Goal: Transaction & Acquisition: Purchase product/service

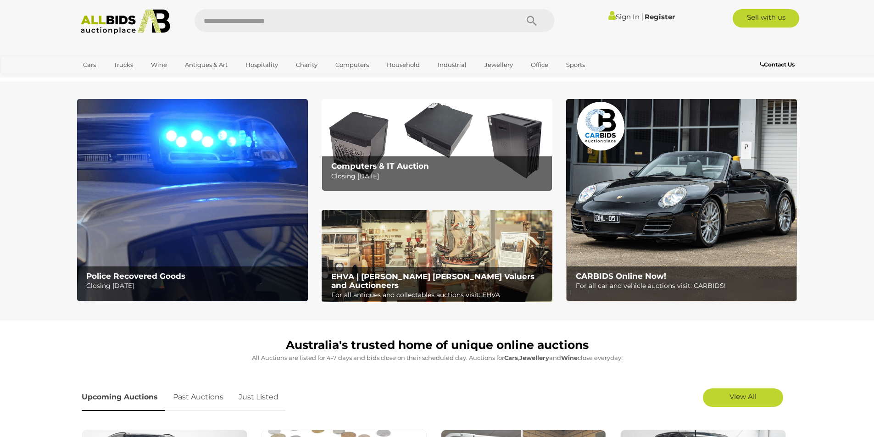
click at [170, 240] on img at bounding box center [192, 200] width 231 height 202
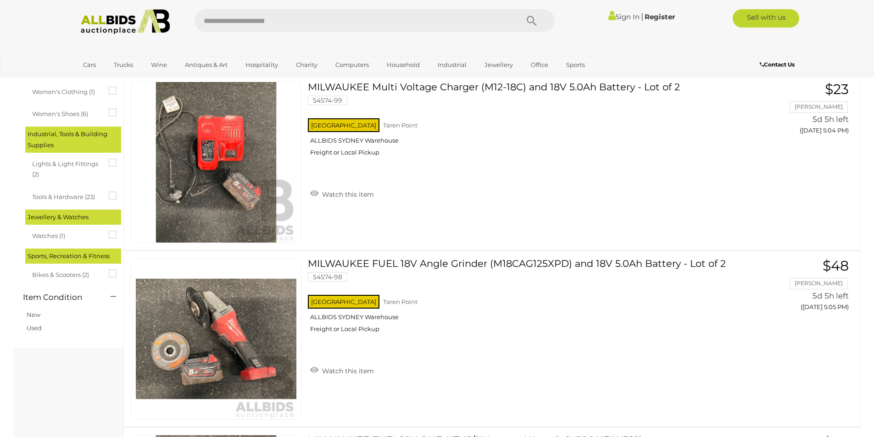
scroll to position [856, 0]
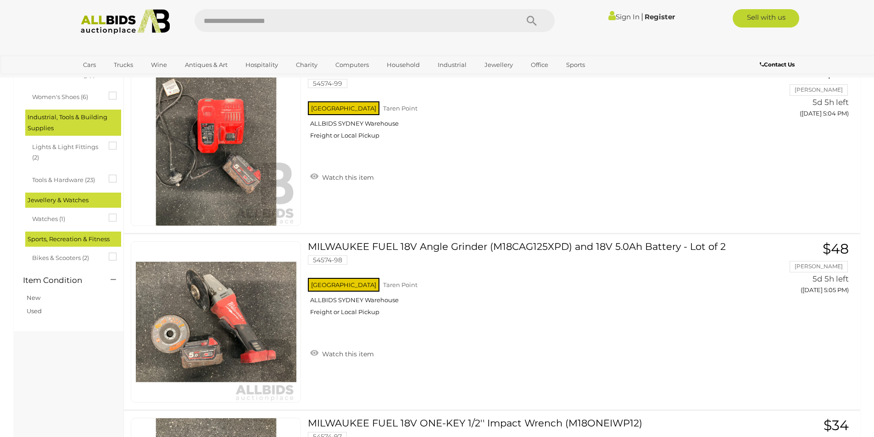
click at [59, 222] on span "Watches (1)" at bounding box center [66, 217] width 69 height 13
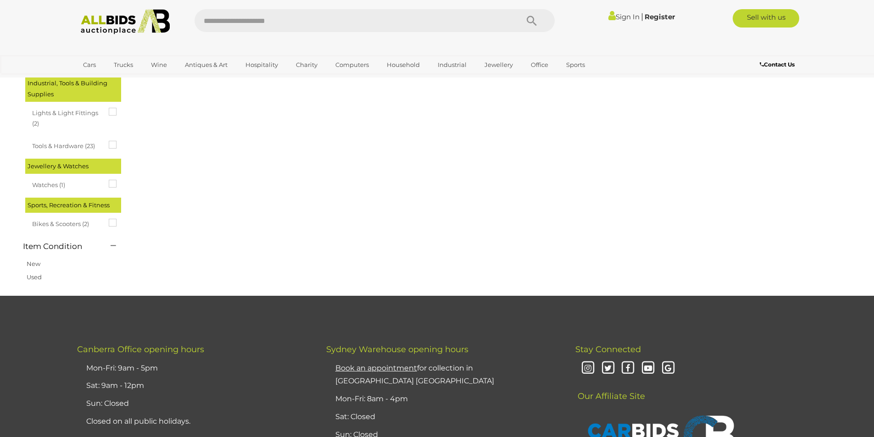
scroll to position [917, 0]
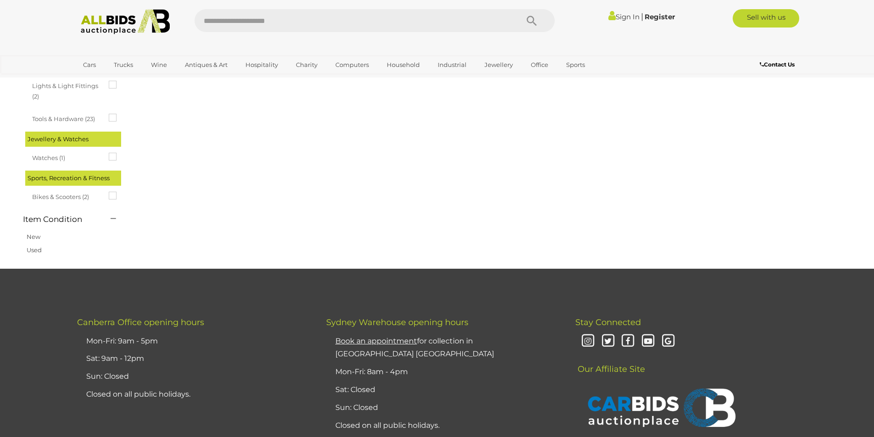
click at [109, 153] on icon at bounding box center [109, 153] width 0 height 0
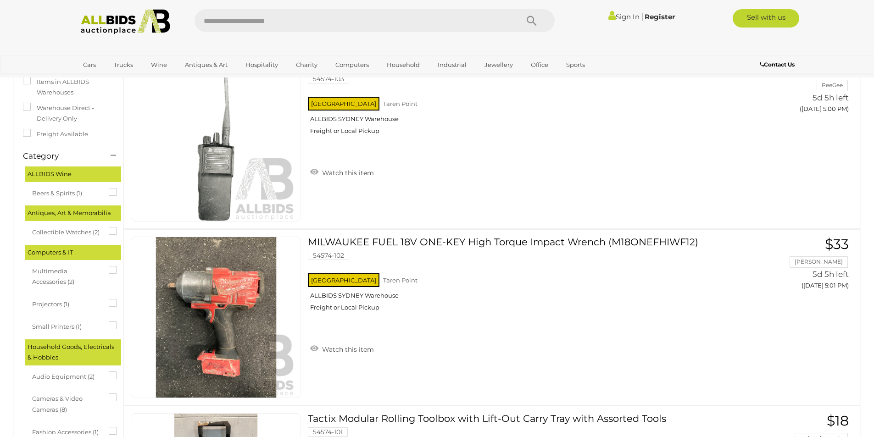
scroll to position [183, 0]
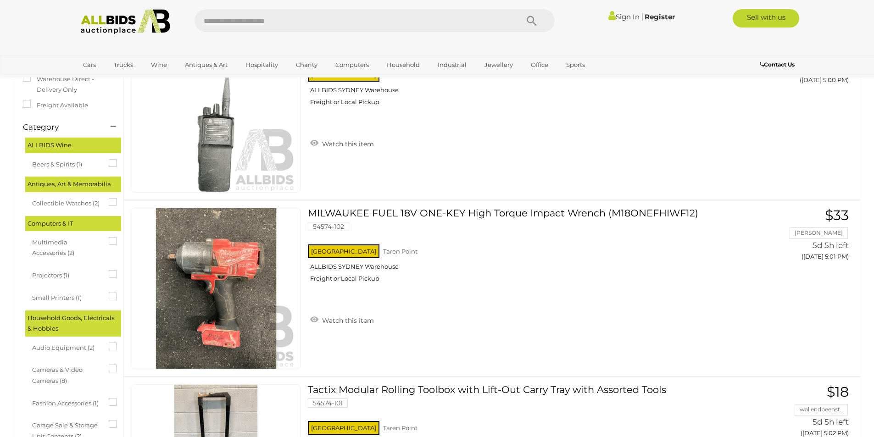
click at [86, 204] on span "Collectible Watches (2)" at bounding box center [66, 202] width 69 height 13
click at [86, 21] on div at bounding box center [82, 20] width 105 height 0
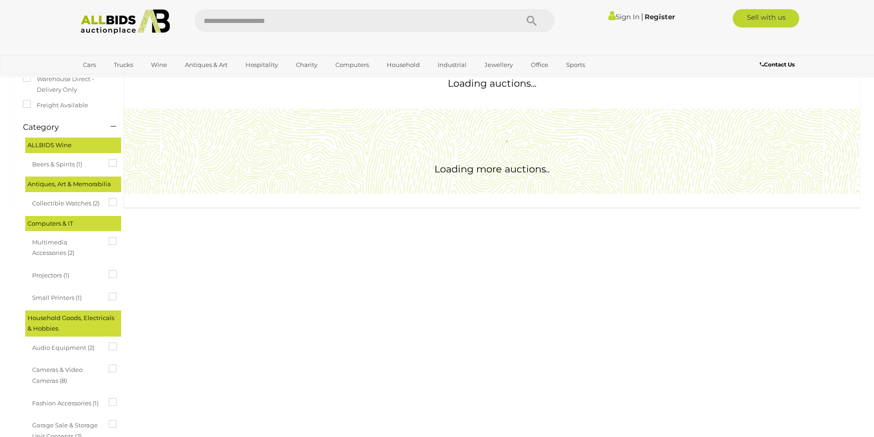
scroll to position [0, 0]
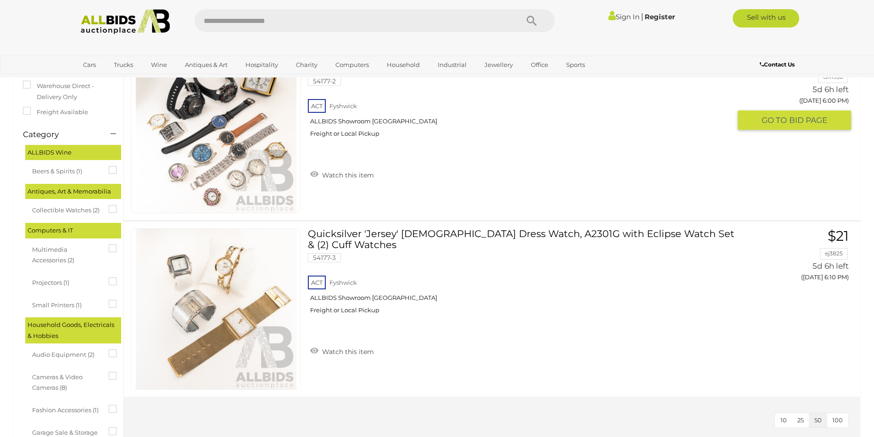
scroll to position [183, 0]
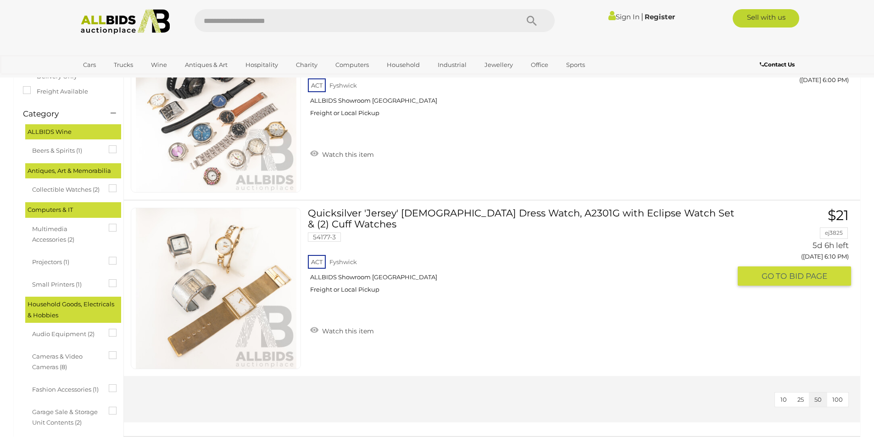
click at [449, 253] on div "ACT Fyshwick ALLBIDS Showroom Fyshwick Freight or Local Pickup" at bounding box center [519, 276] width 422 height 47
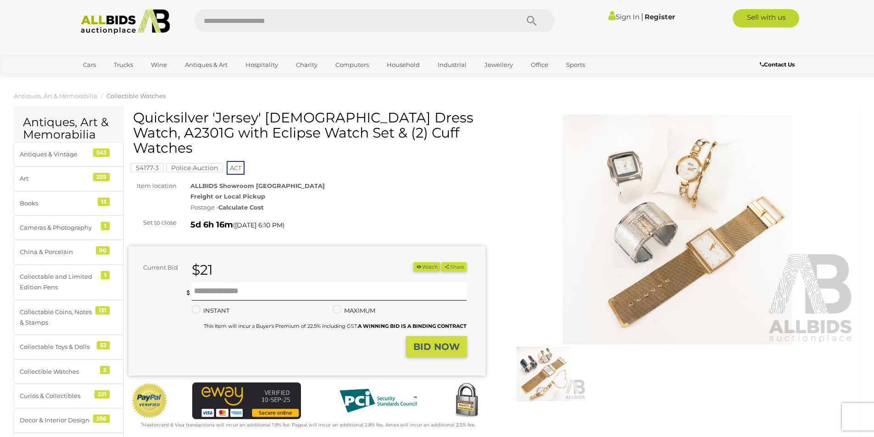
scroll to position [61, 0]
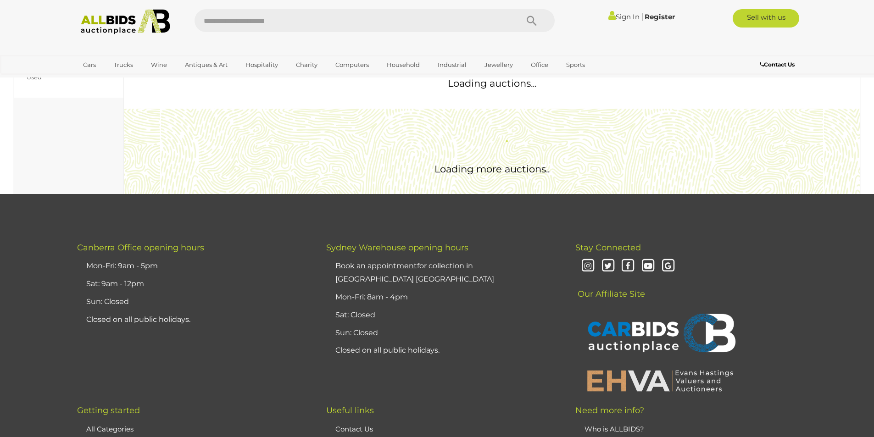
scroll to position [336, 0]
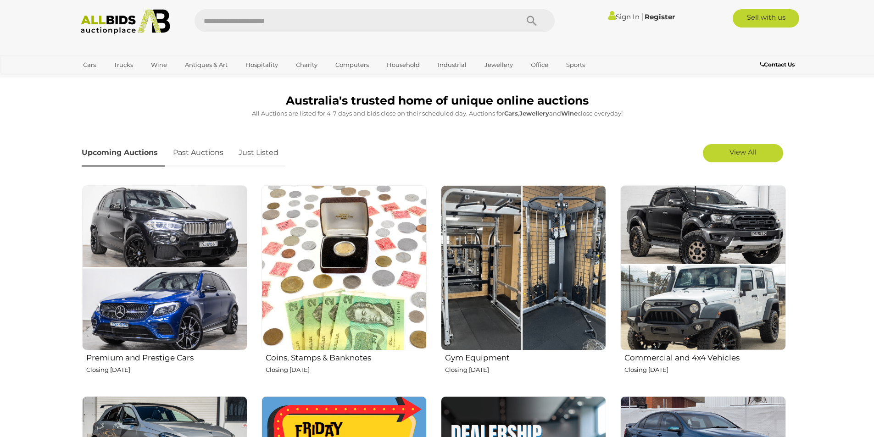
scroll to position [306, 0]
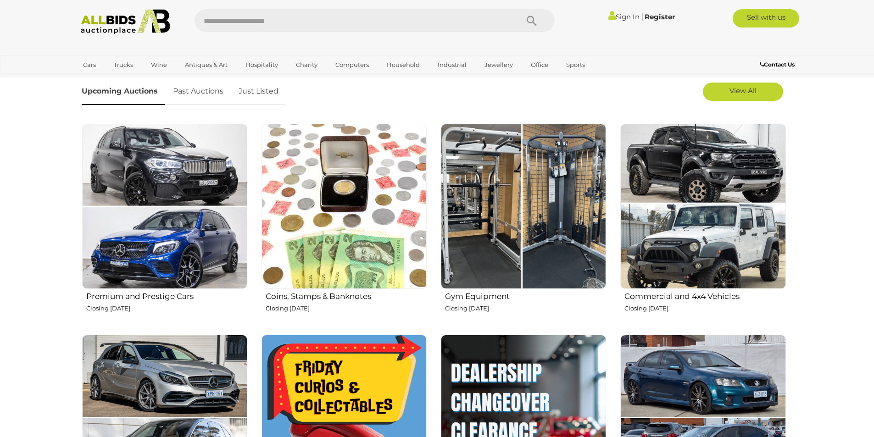
click at [326, 297] on h2 "Coins, Stamps & Banknotes" at bounding box center [345, 295] width 161 height 11
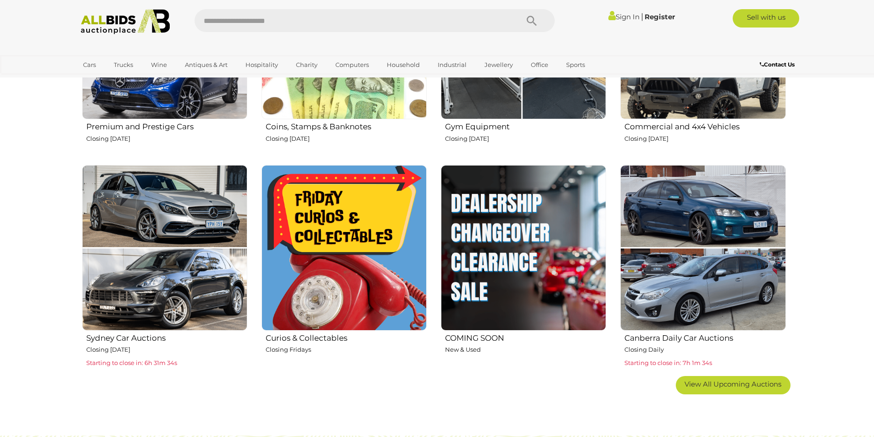
scroll to position [489, 0]
